Goal: Task Accomplishment & Management: Manage account settings

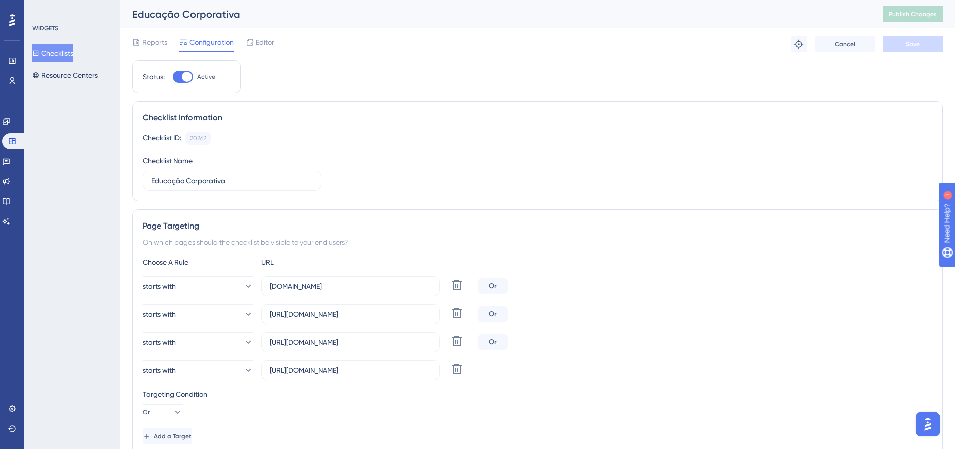
click at [19, 90] on div "Engagement Widgets Feedback Product Updates Knowledge Base AI Assistant" at bounding box center [12, 159] width 20 height 141
click at [14, 86] on link at bounding box center [12, 81] width 8 height 16
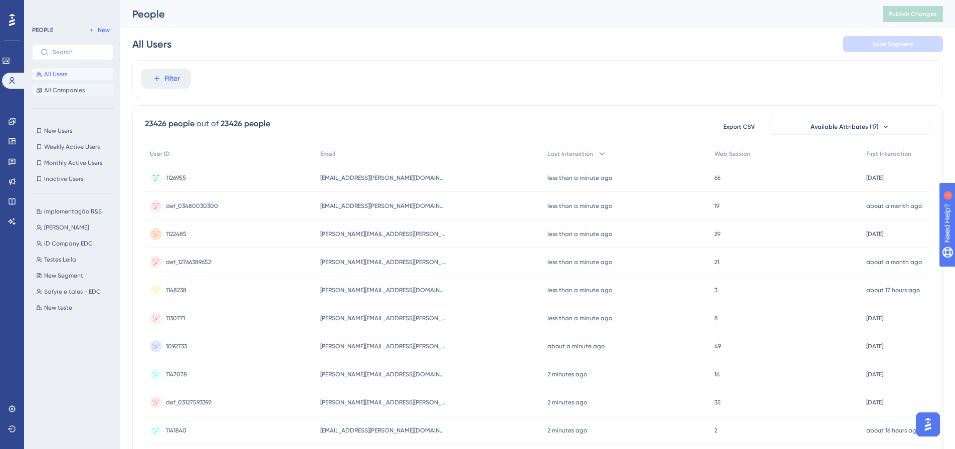
click at [68, 86] on span "All Companies" at bounding box center [64, 90] width 41 height 8
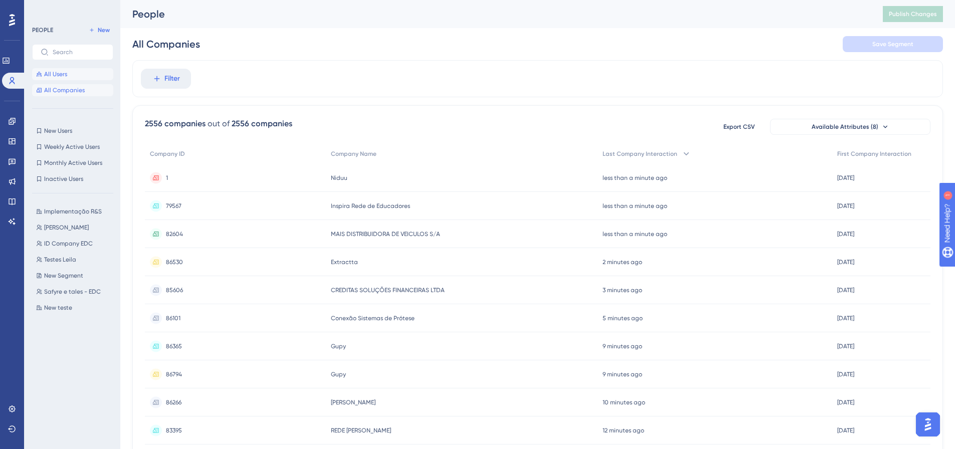
click at [66, 71] on span "All Users" at bounding box center [55, 74] width 23 height 8
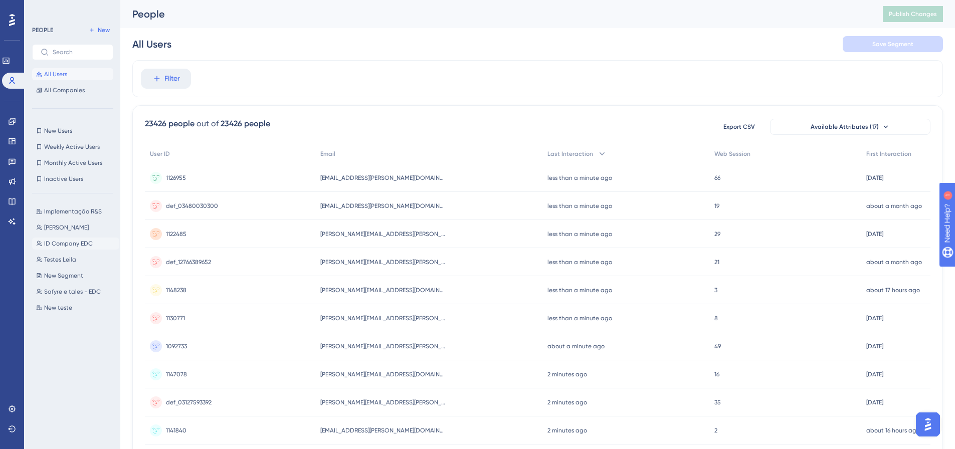
click at [78, 247] on span "ID Company EDC" at bounding box center [68, 244] width 49 height 8
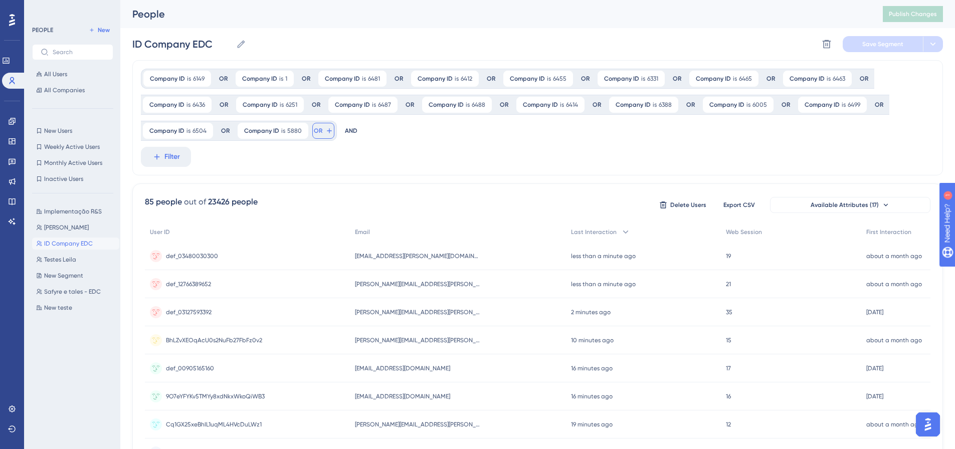
click at [314, 130] on span "OR" at bounding box center [318, 131] width 9 height 8
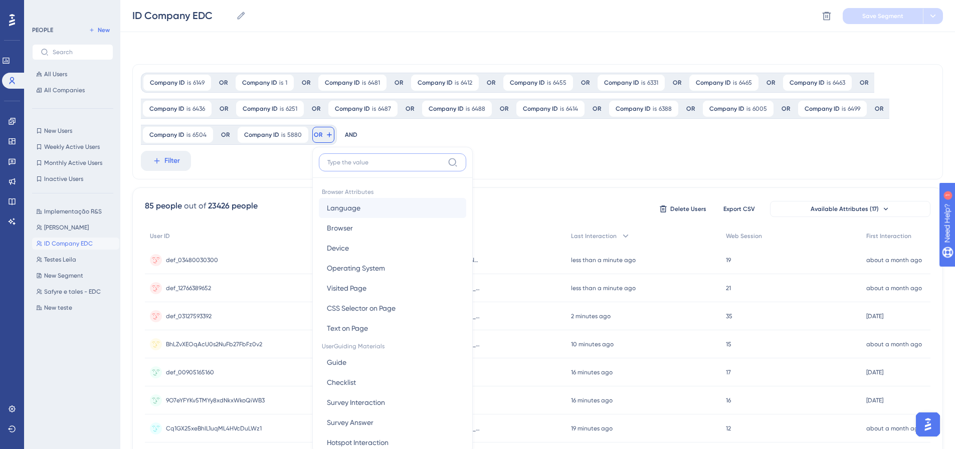
scroll to position [72, 0]
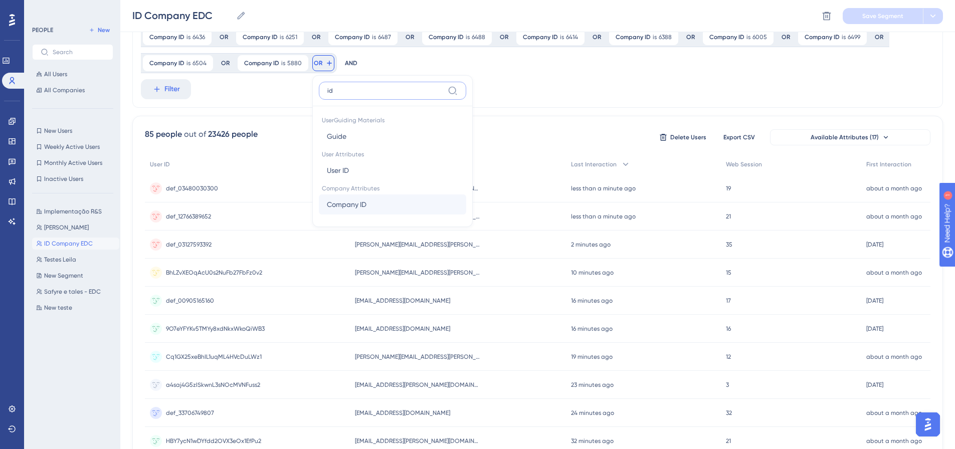
type input "id"
click at [395, 203] on button "Company ID Company ID" at bounding box center [392, 205] width 147 height 20
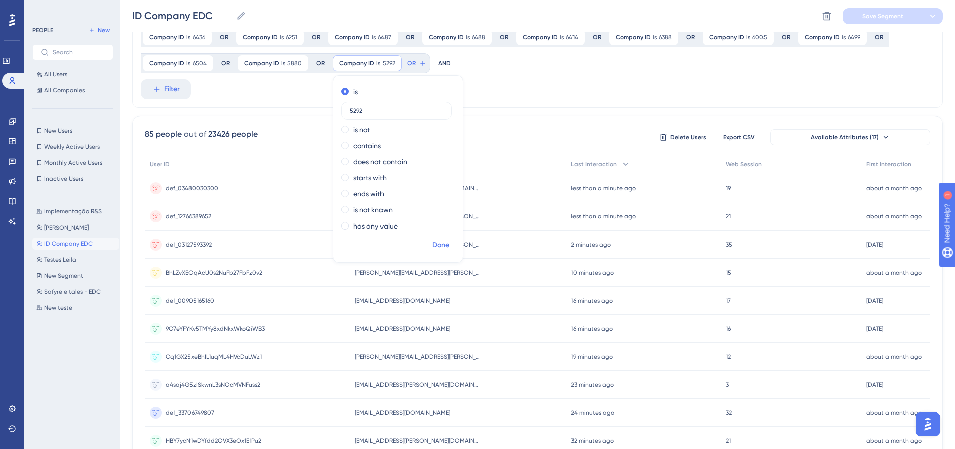
type input "5292"
click at [440, 238] on button "Done" at bounding box center [441, 245] width 28 height 18
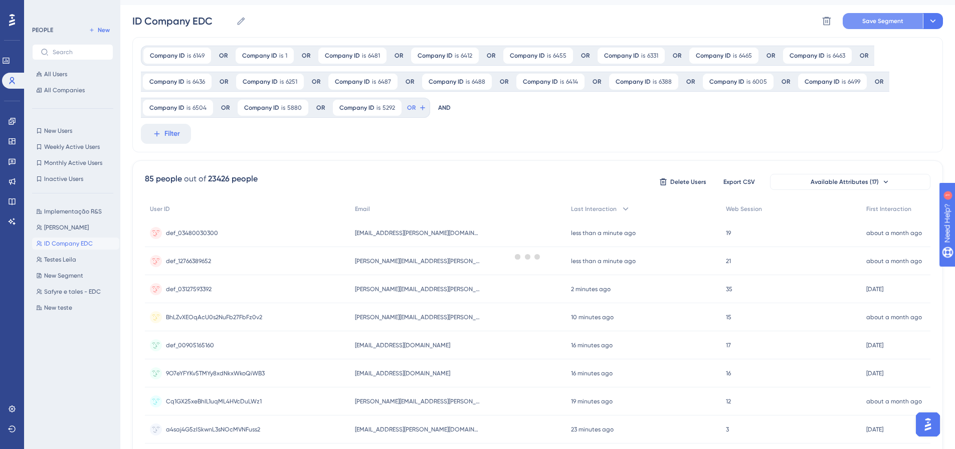
scroll to position [0, 0]
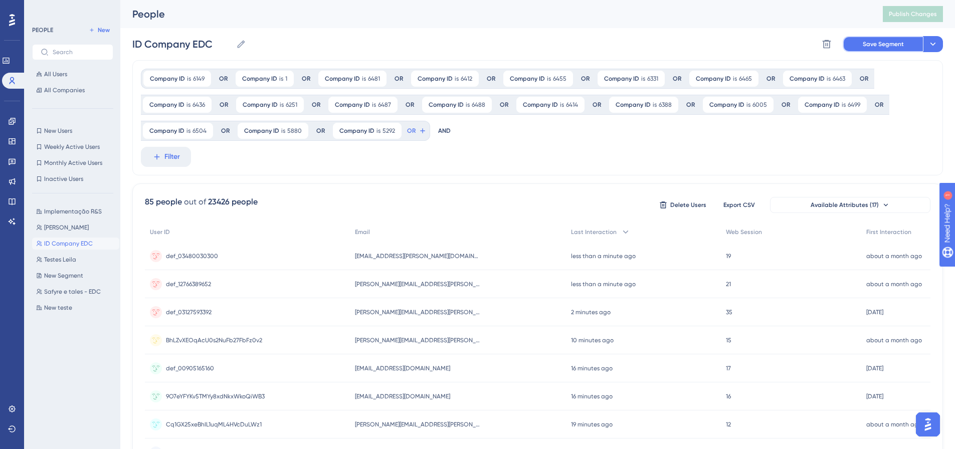
click at [634, 46] on span "Save Segment" at bounding box center [883, 44] width 41 height 8
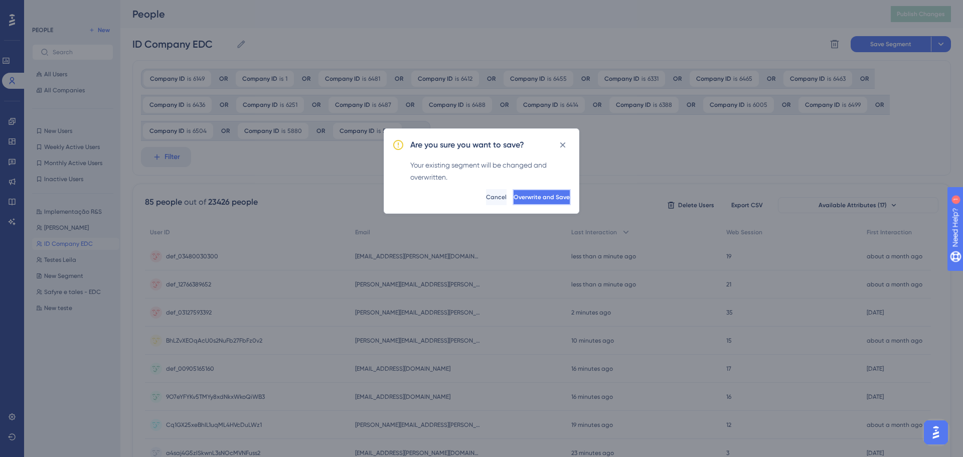
click at [522, 194] on span "Overwrite and Save" at bounding box center [542, 197] width 56 height 8
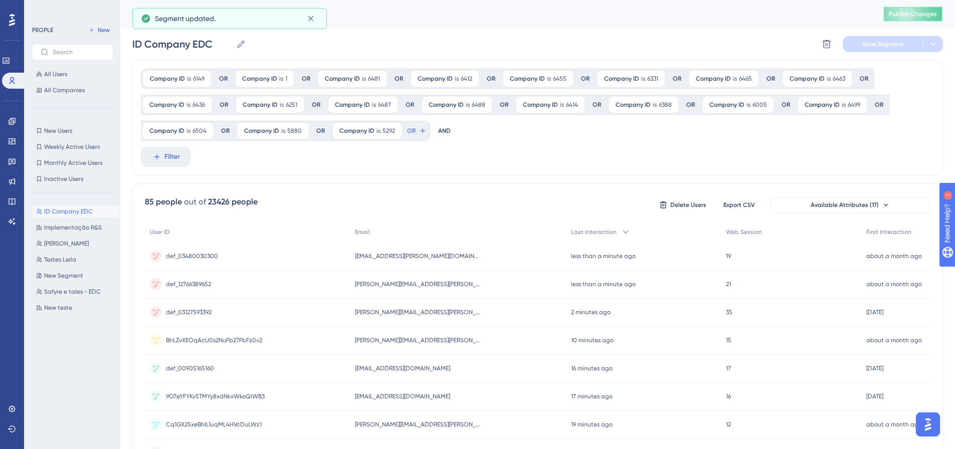
click at [634, 16] on span "Publish Changes" at bounding box center [913, 14] width 48 height 8
click at [66, 231] on span "Implementação R&S" at bounding box center [73, 228] width 58 height 8
type input "Implementação R&S"
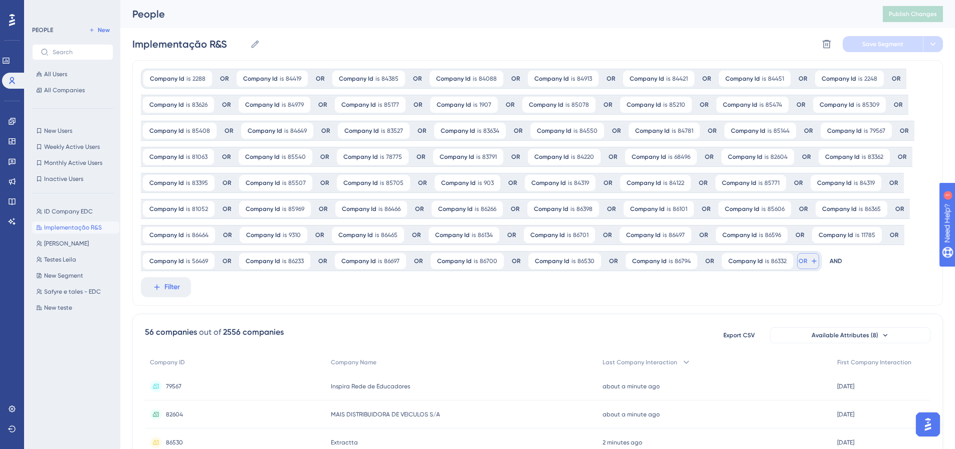
click at [634, 266] on button "OR" at bounding box center [808, 261] width 22 height 16
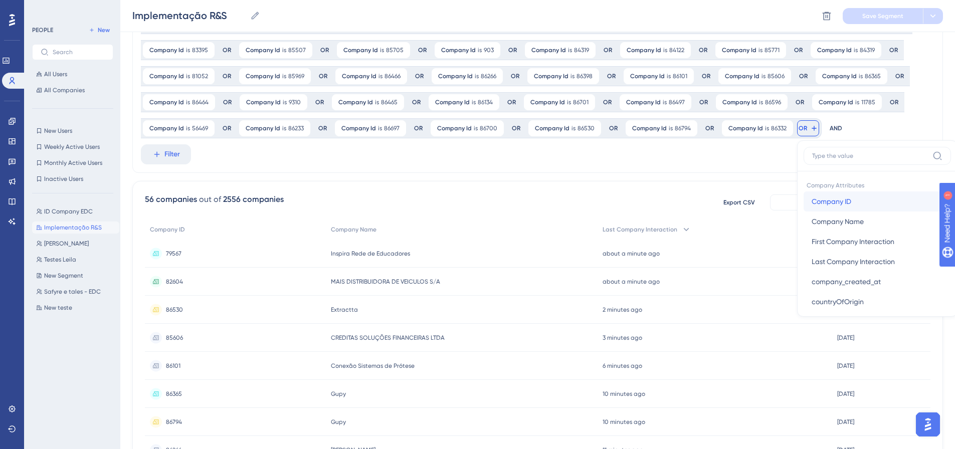
click at [634, 207] on span "Company ID" at bounding box center [832, 202] width 40 height 12
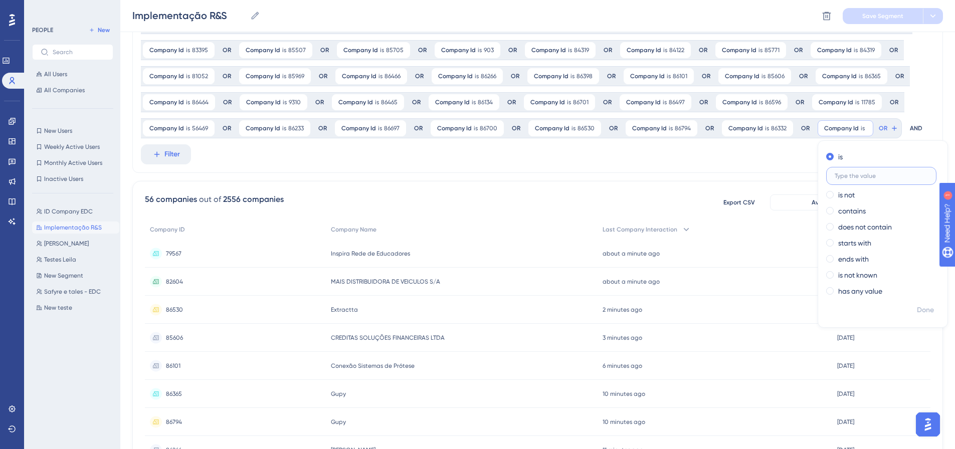
paste input "86695"
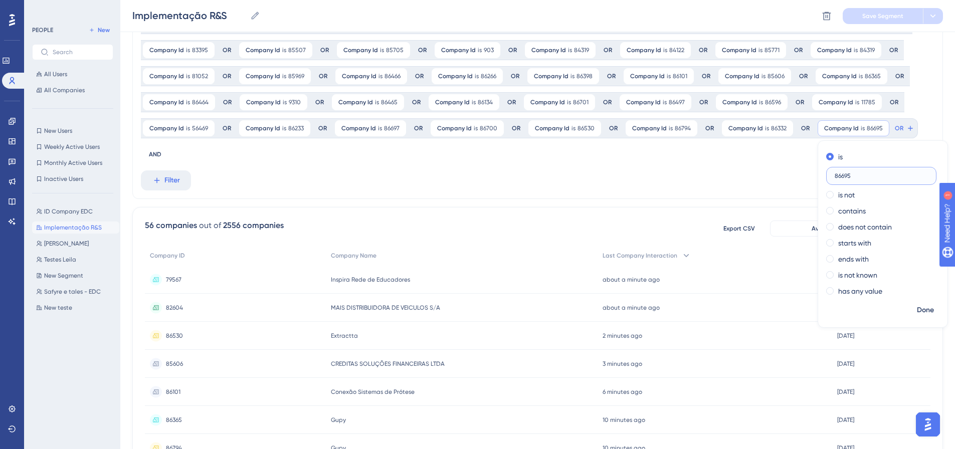
type input "86695"
click at [634, 128] on div "Company Id is 2288 2288 Remove OR Company Id is 84419 84419 Remove OR Company I…" at bounding box center [537, 63] width 811 height 272
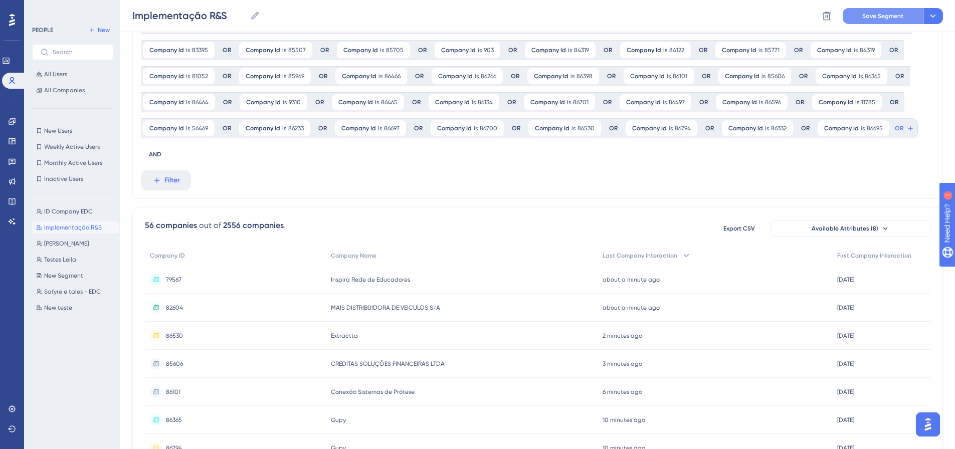
click at [634, 15] on span "Save Segment" at bounding box center [883, 16] width 41 height 8
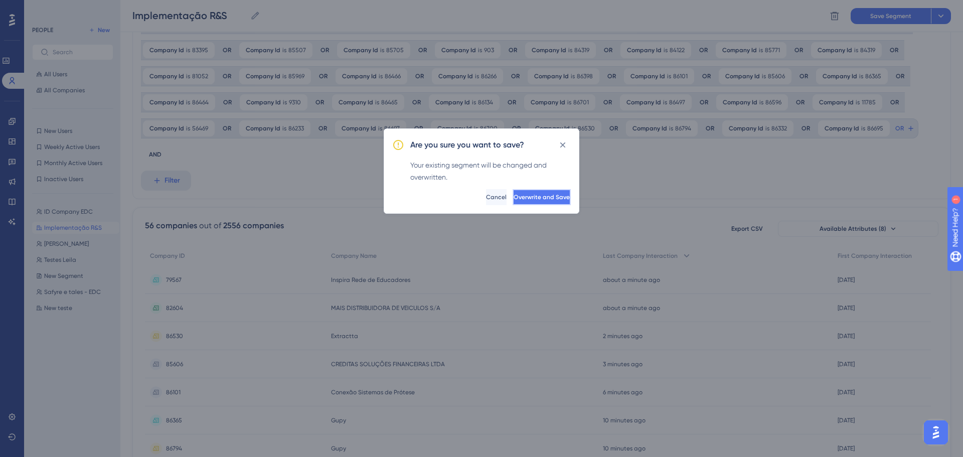
click at [533, 195] on span "Overwrite and Save" at bounding box center [542, 197] width 56 height 8
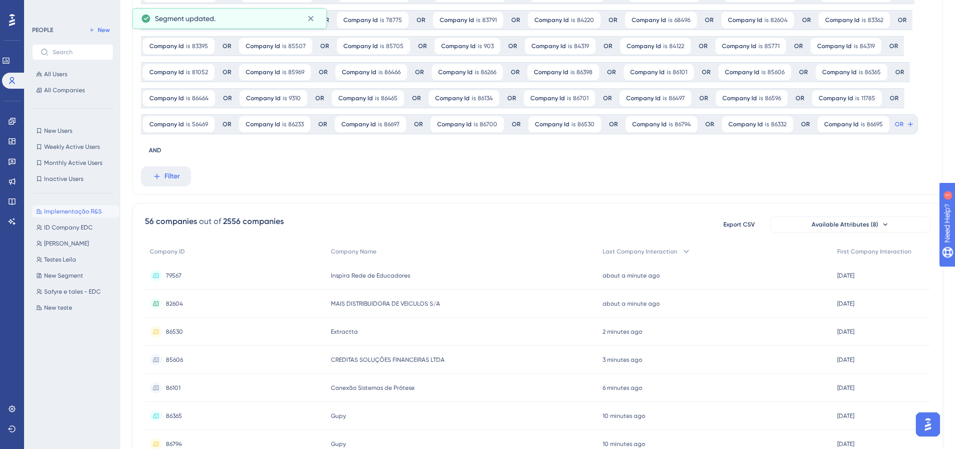
scroll to position [0, 0]
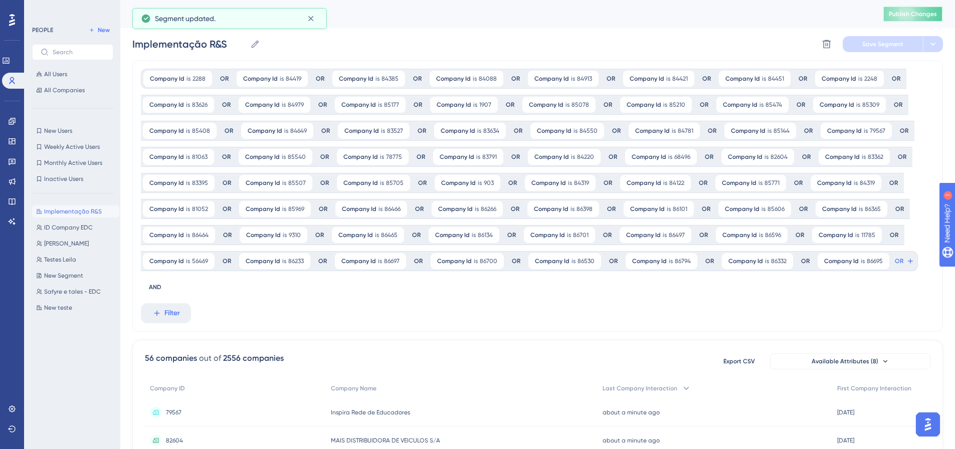
click at [634, 13] on span "Publish Changes" at bounding box center [913, 14] width 48 height 8
click at [70, 222] on button "ID Company EDC ID Company EDC" at bounding box center [75, 228] width 87 height 12
type input "ID Company EDC"
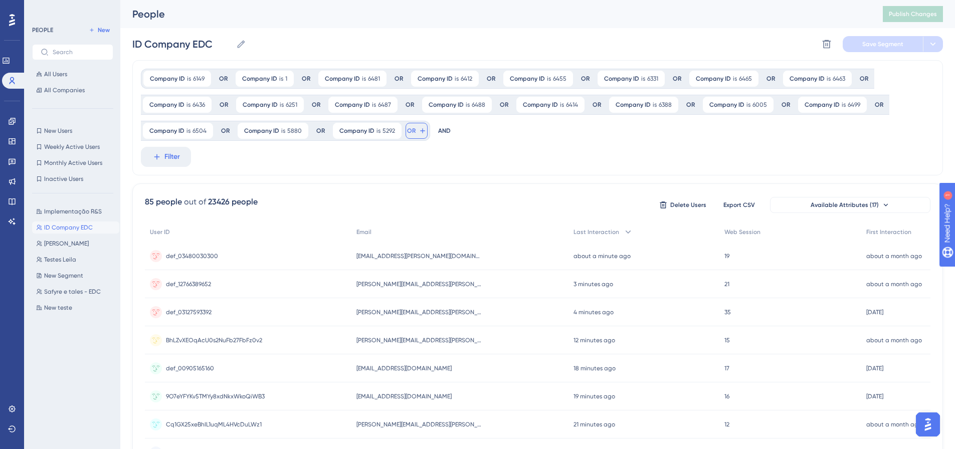
click at [419, 131] on icon at bounding box center [423, 131] width 8 height 8
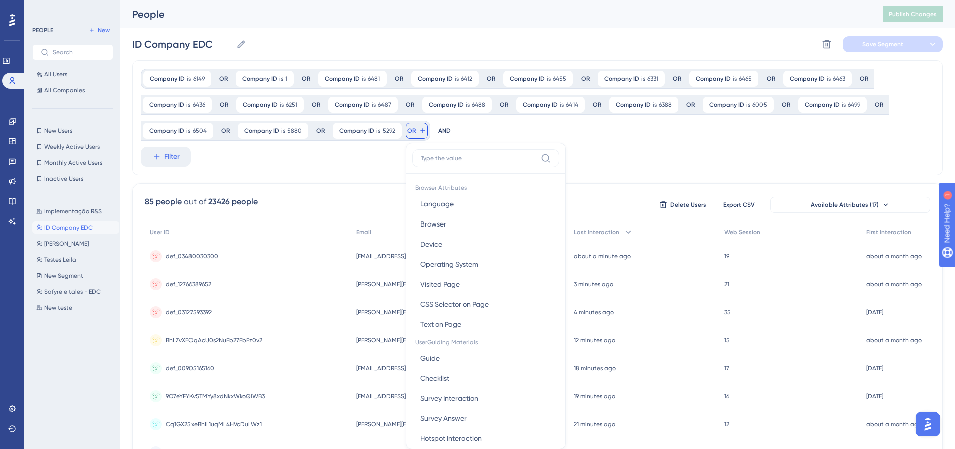
scroll to position [72, 0]
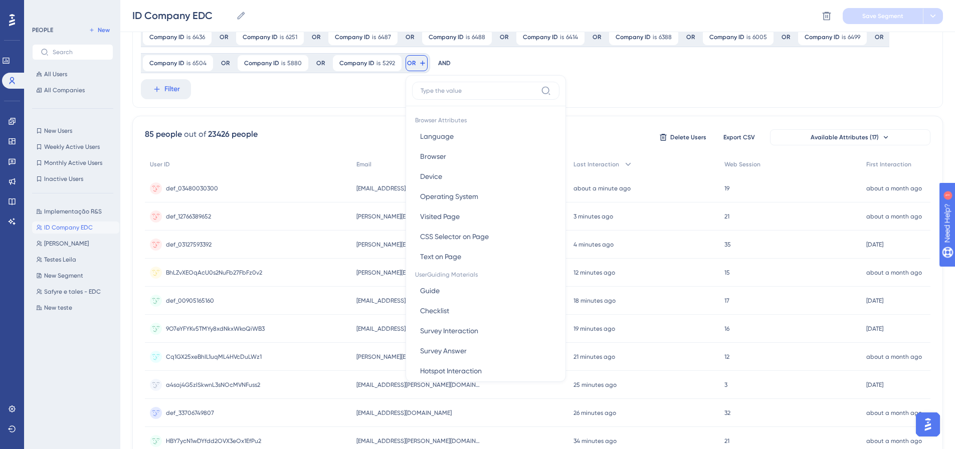
type input "6508"
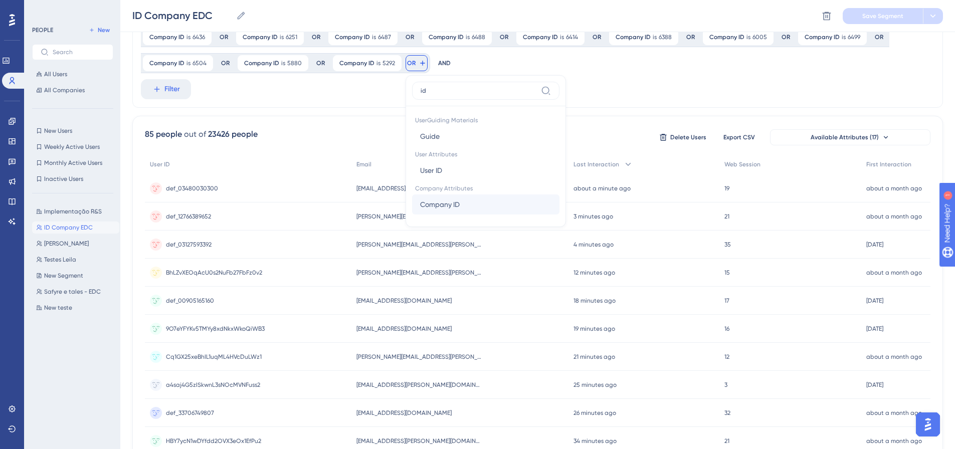
type input "id"
click at [475, 198] on button "Company ID Company ID" at bounding box center [485, 205] width 147 height 20
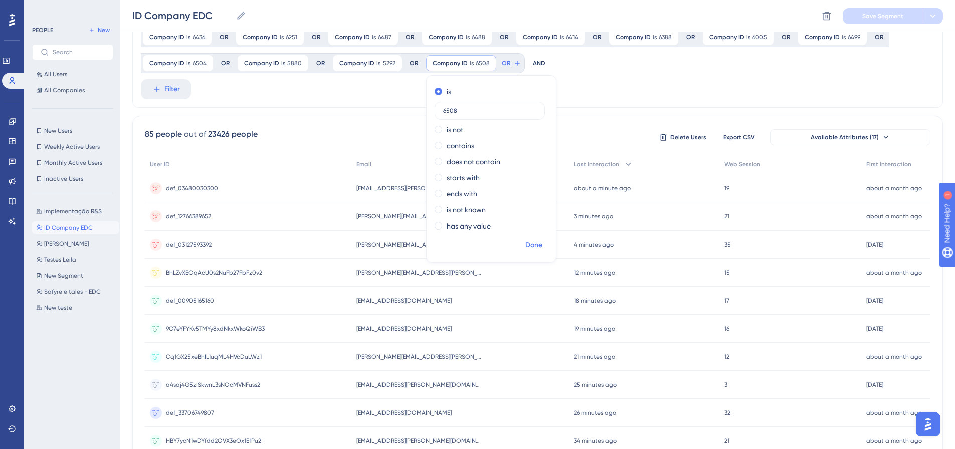
type input "6508"
click at [532, 239] on button "Done" at bounding box center [534, 245] width 28 height 18
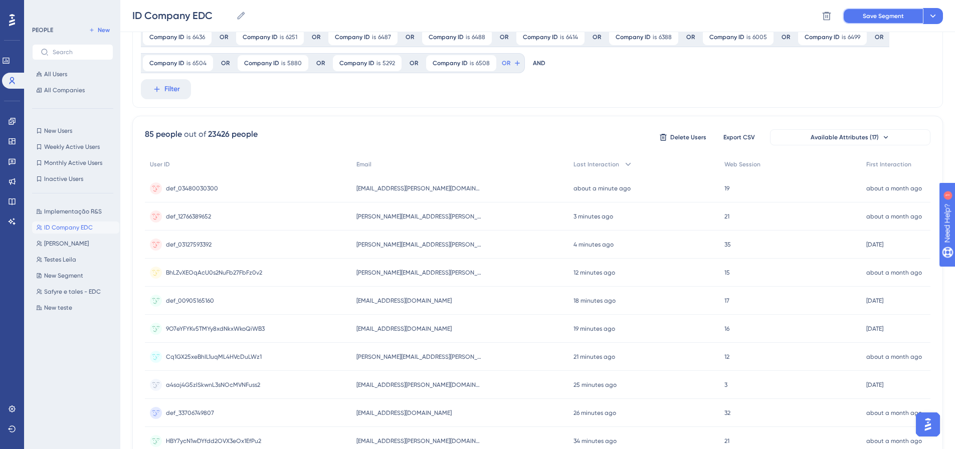
click at [634, 13] on span "Save Segment" at bounding box center [883, 16] width 41 height 8
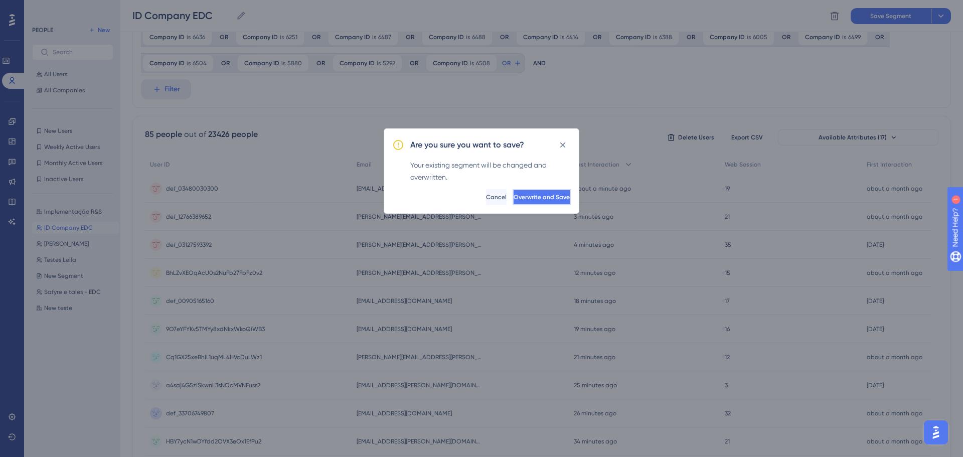
click at [524, 202] on button "Overwrite and Save" at bounding box center [542, 197] width 58 height 16
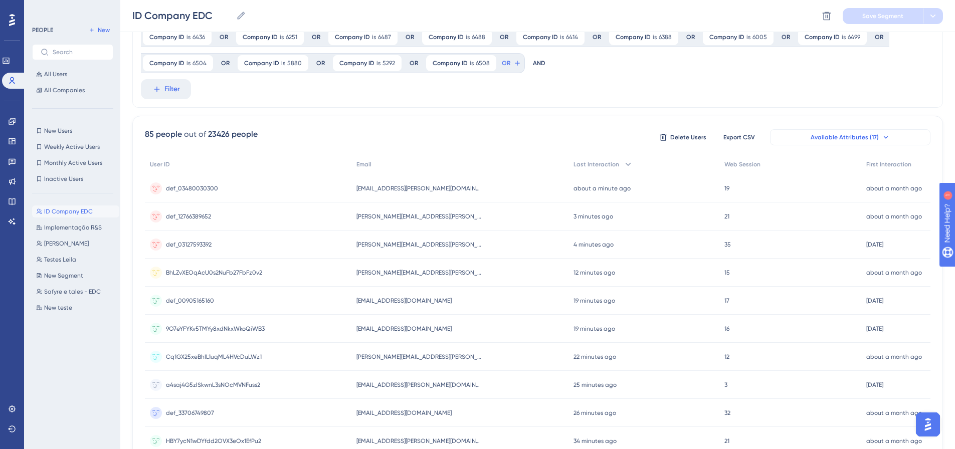
scroll to position [0, 0]
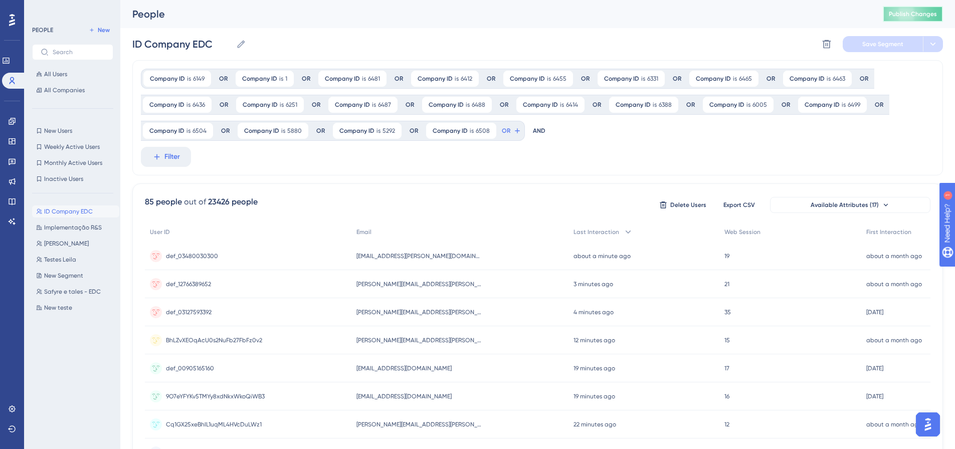
click at [634, 8] on button "Publish Changes" at bounding box center [913, 14] width 60 height 16
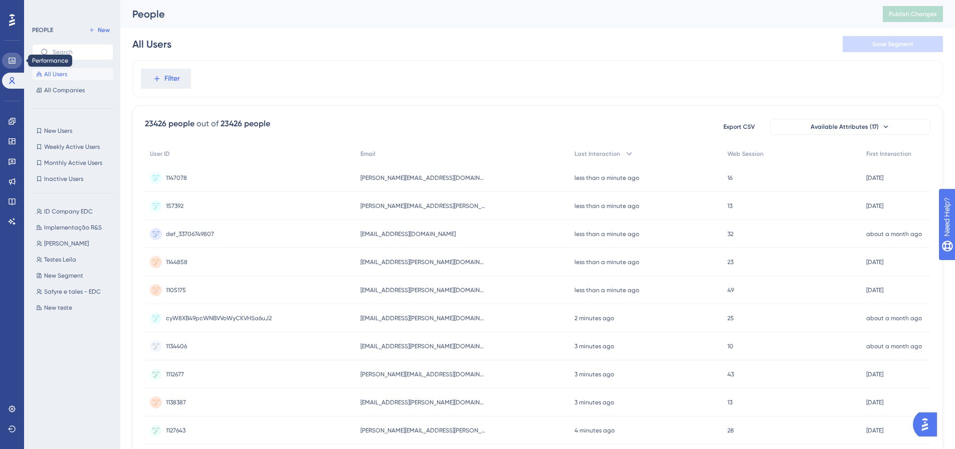
click at [16, 53] on link at bounding box center [12, 61] width 20 height 16
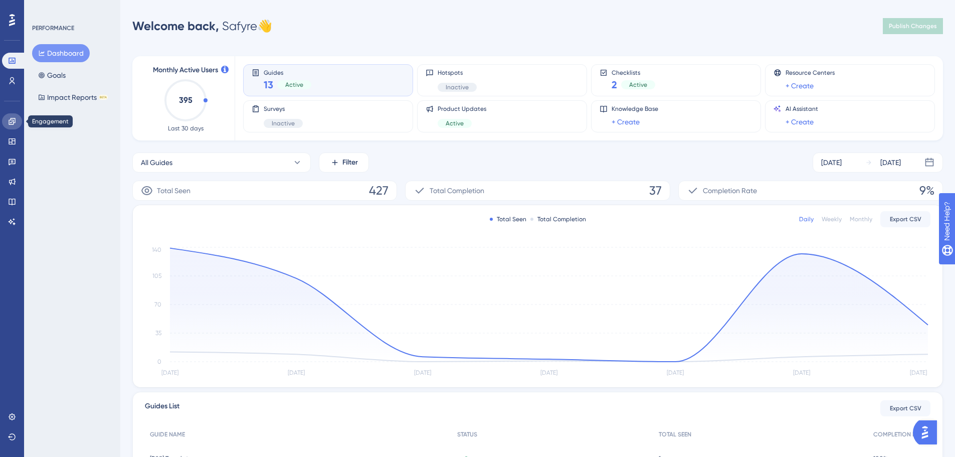
click at [13, 120] on icon at bounding box center [12, 121] width 7 height 7
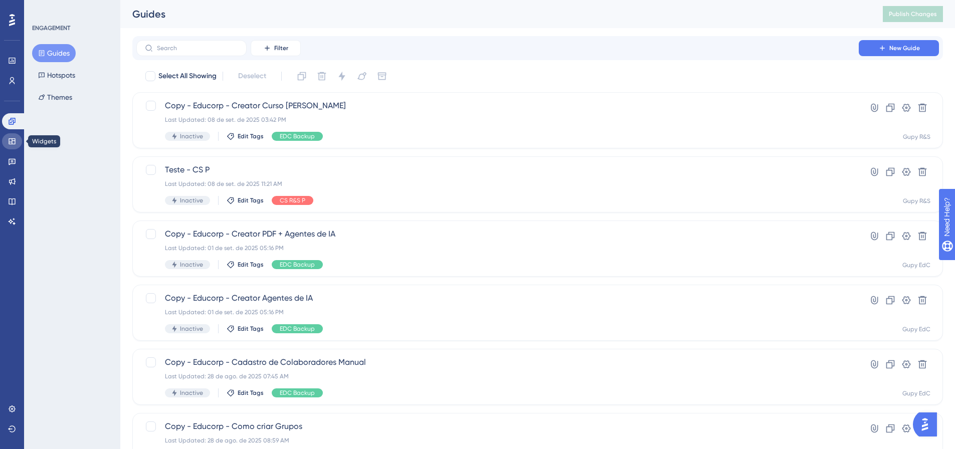
click at [6, 140] on link at bounding box center [12, 141] width 20 height 16
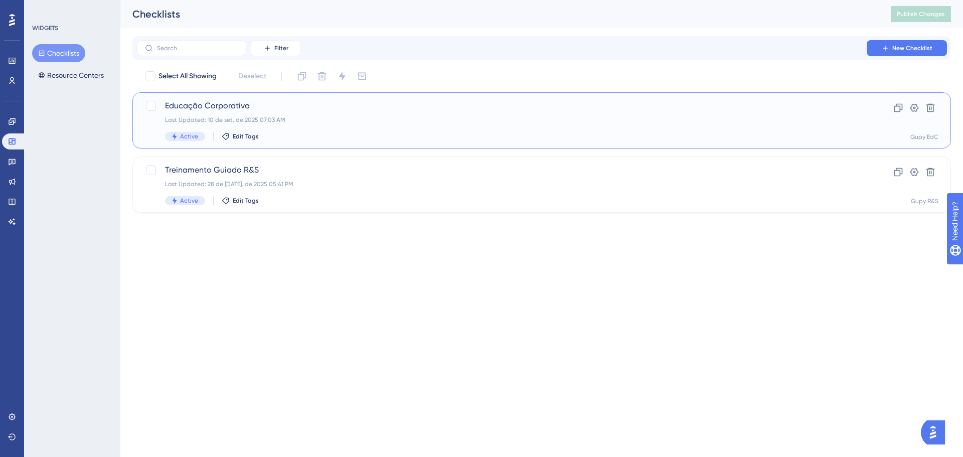
click at [311, 104] on span "Educação Corporativa" at bounding box center [501, 106] width 673 height 12
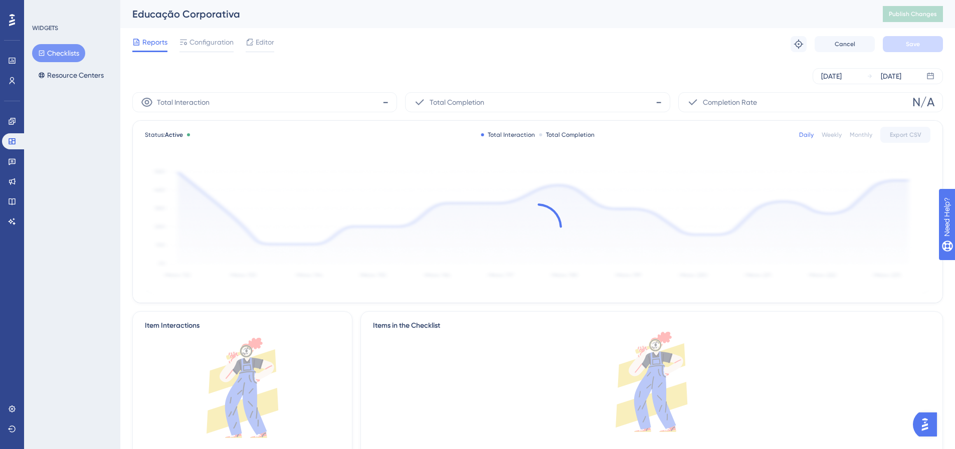
click at [214, 53] on div "Reports Configuration Editor Troubleshoot Cancel Save" at bounding box center [537, 44] width 811 height 32
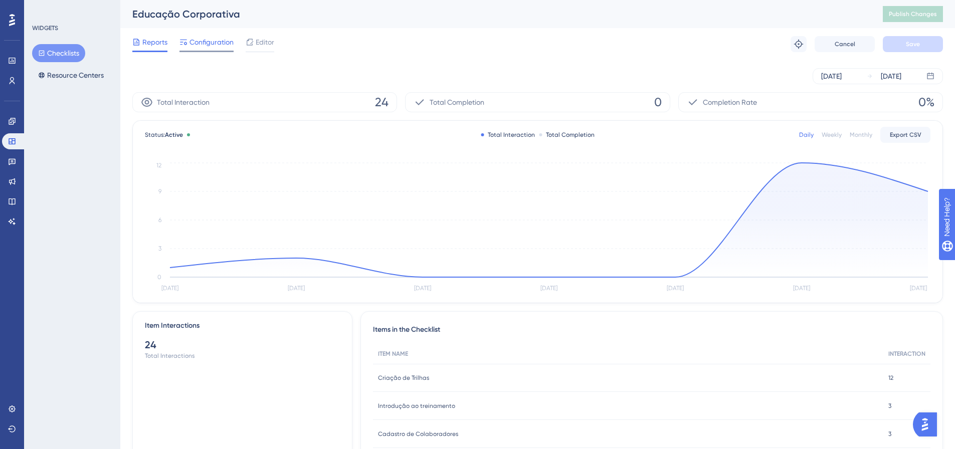
click at [211, 49] on div "Configuration" at bounding box center [207, 44] width 54 height 16
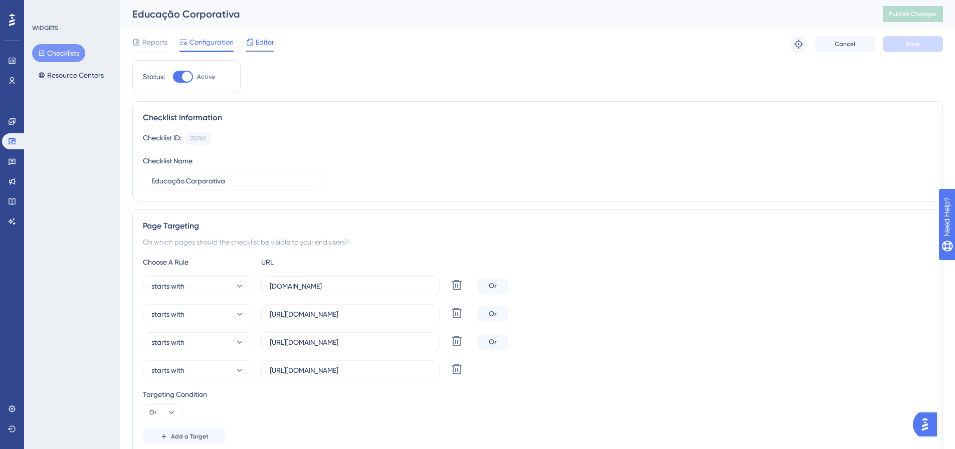
click at [253, 50] on div "Editor" at bounding box center [260, 44] width 29 height 16
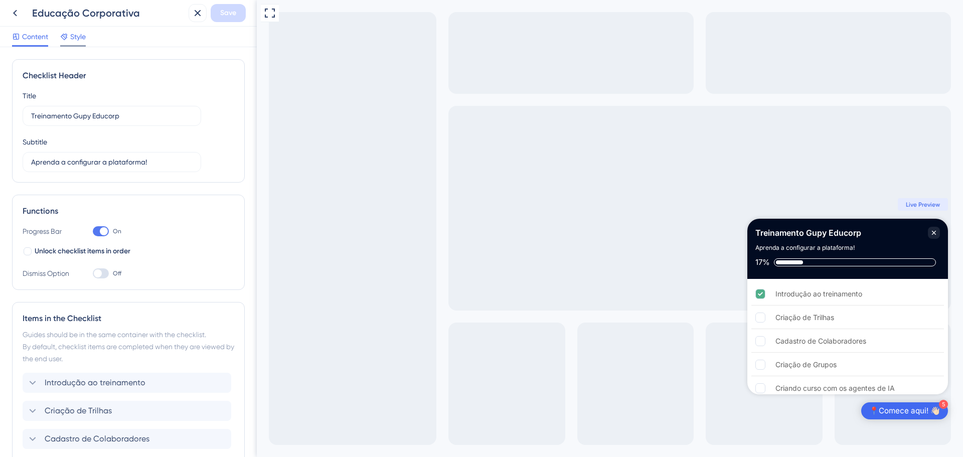
click at [79, 43] on div "Style" at bounding box center [73, 39] width 26 height 16
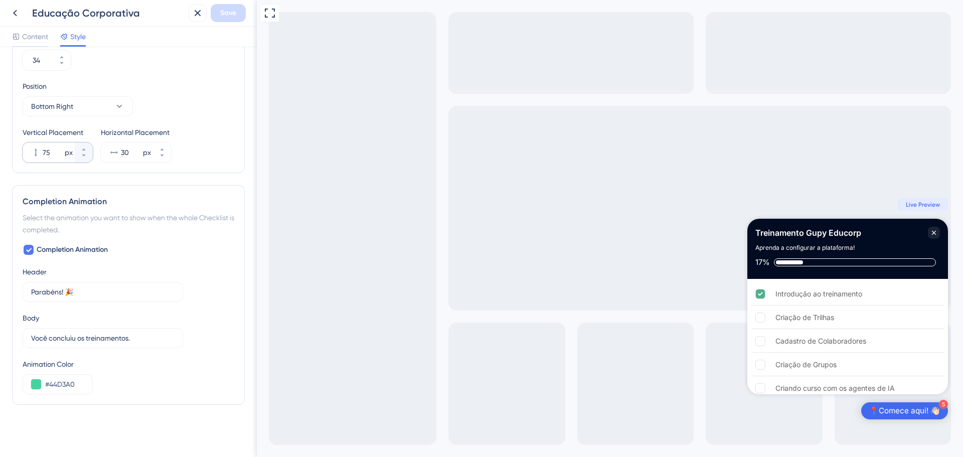
click at [33, 152] on icon at bounding box center [36, 152] width 10 height 10
click at [43, 152] on input "75" at bounding box center [53, 152] width 20 height 12
click at [84, 150] on icon at bounding box center [84, 149] width 4 height 2
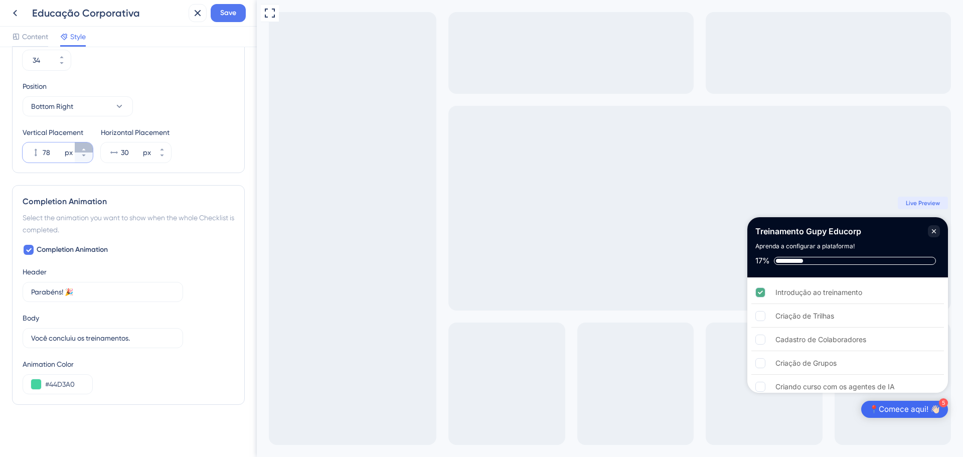
click at [84, 150] on icon at bounding box center [84, 149] width 4 height 2
click at [84, 149] on icon at bounding box center [84, 149] width 4 height 2
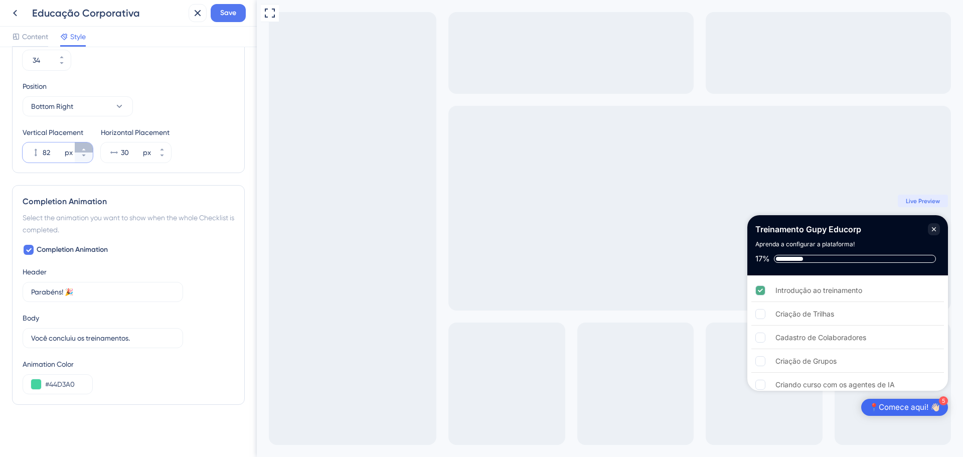
click at [84, 149] on icon at bounding box center [84, 149] width 4 height 2
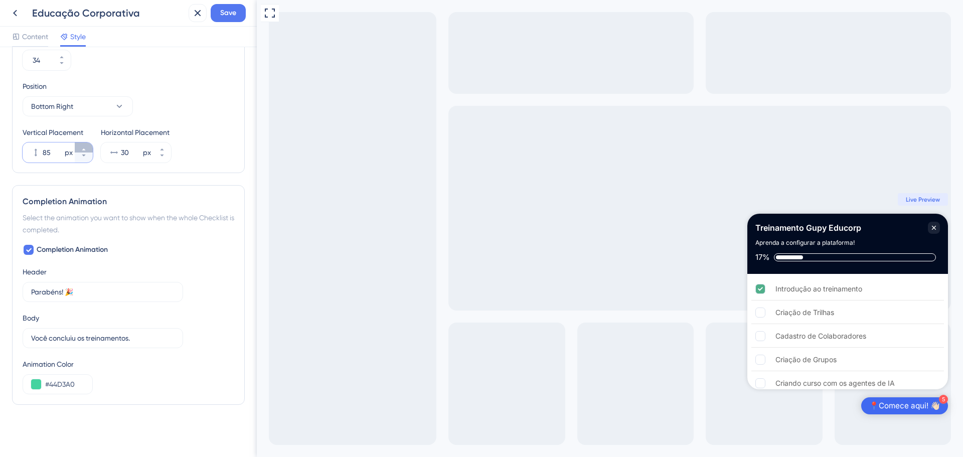
click at [83, 150] on icon at bounding box center [84, 149] width 6 height 6
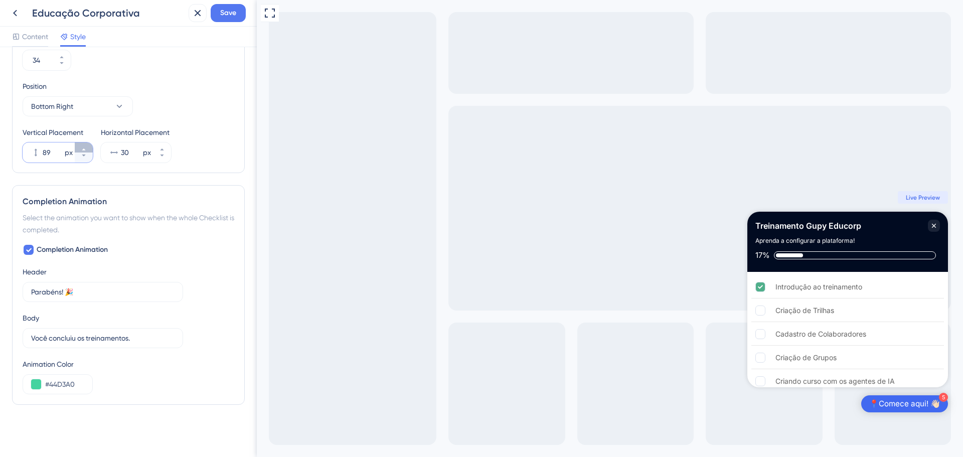
click at [83, 150] on icon at bounding box center [84, 149] width 6 height 6
type input "90"
click at [223, 25] on div "Educação Corporativa Save" at bounding box center [128, 13] width 257 height 27
click at [224, 20] on button "Save" at bounding box center [228, 13] width 35 height 18
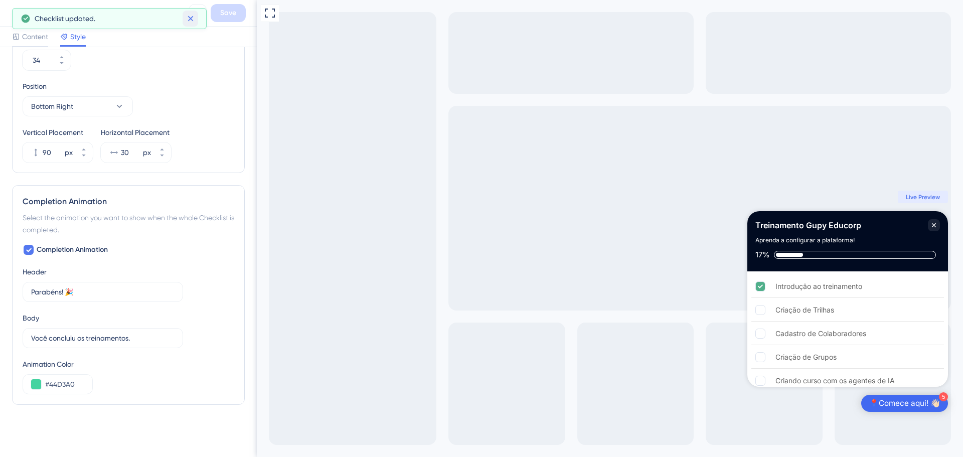
click at [189, 18] on icon at bounding box center [191, 19] width 6 height 6
click at [5, 12] on div "Educação Corporativa Save" at bounding box center [128, 13] width 257 height 27
click at [9, 10] on button at bounding box center [15, 13] width 18 height 18
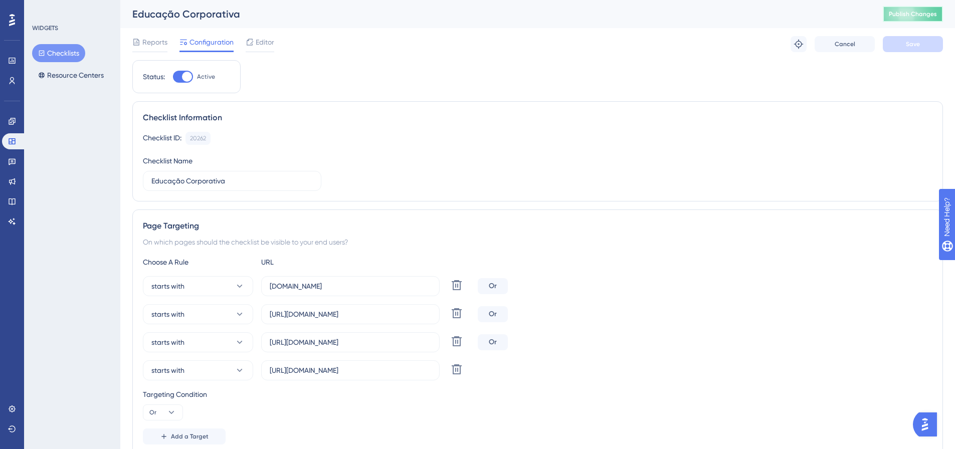
click at [903, 12] on span "Publish Changes" at bounding box center [913, 14] width 48 height 8
click at [16, 24] on div at bounding box center [12, 20] width 16 height 16
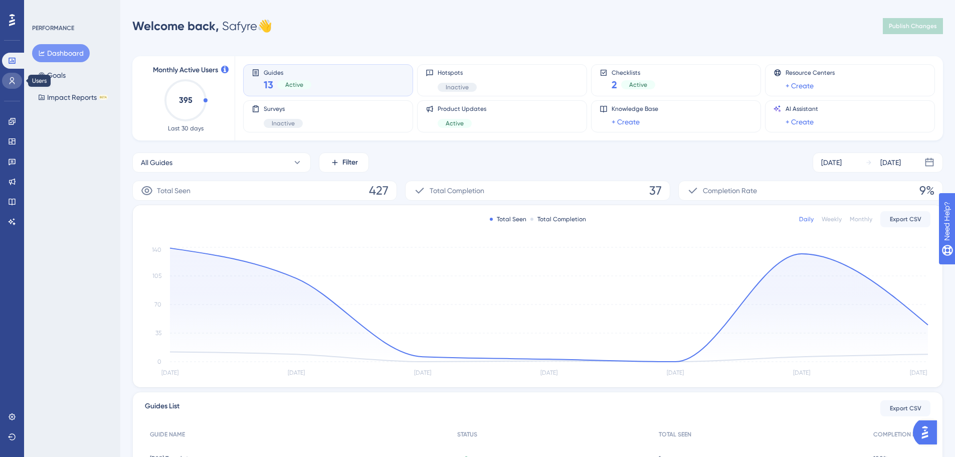
click at [5, 76] on link at bounding box center [12, 81] width 20 height 16
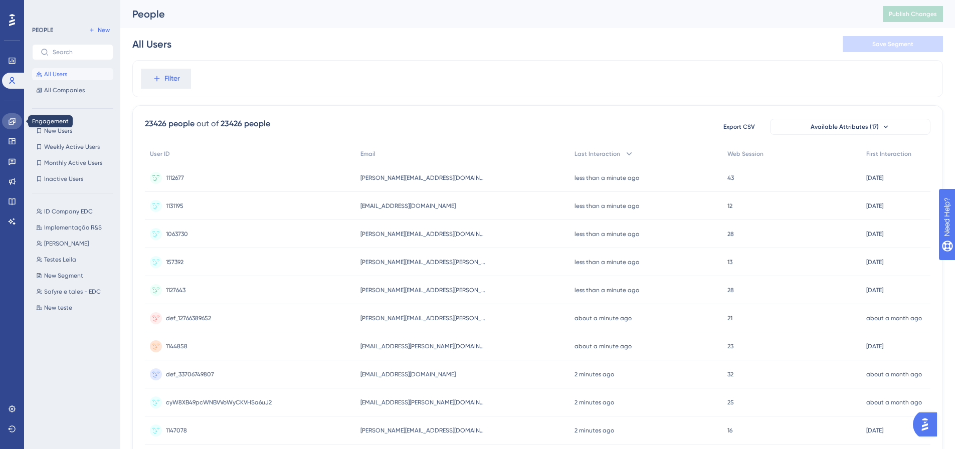
click at [16, 122] on icon at bounding box center [12, 121] width 8 height 8
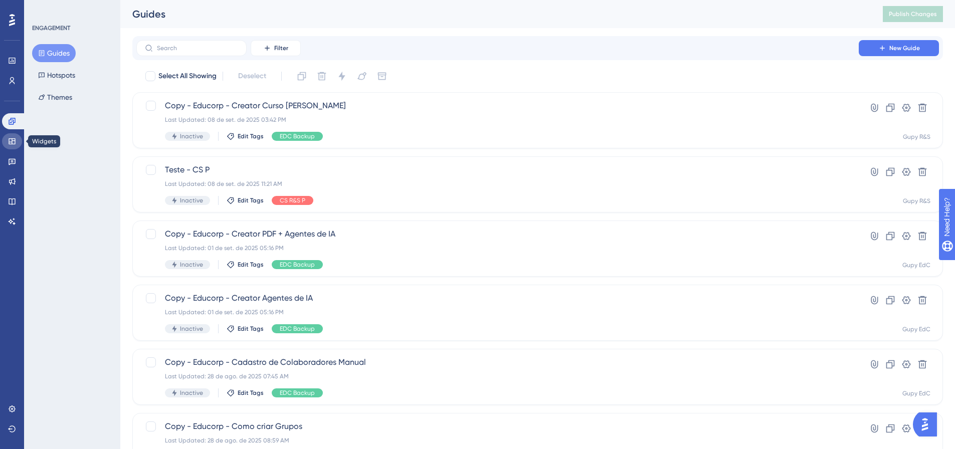
click at [12, 140] on icon at bounding box center [12, 141] width 7 height 6
